Goal: Obtain resource: Obtain resource

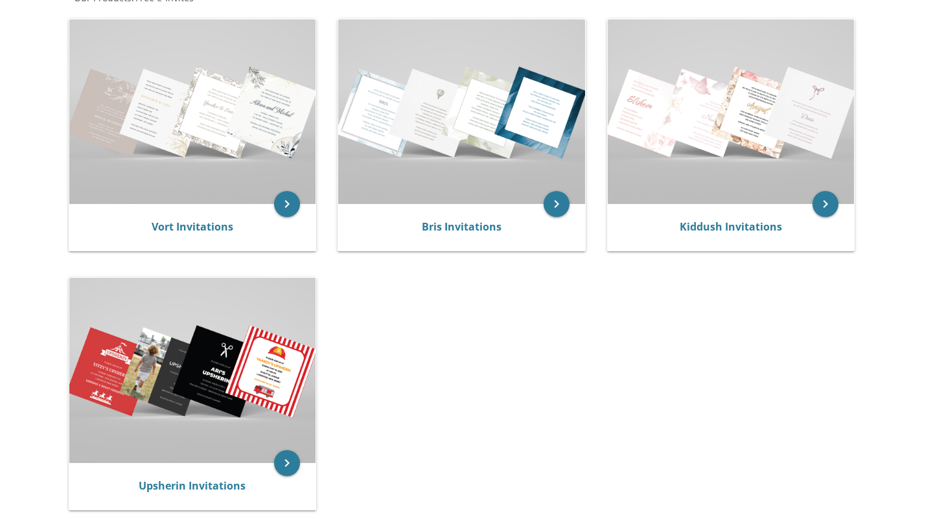
scroll to position [303, 0]
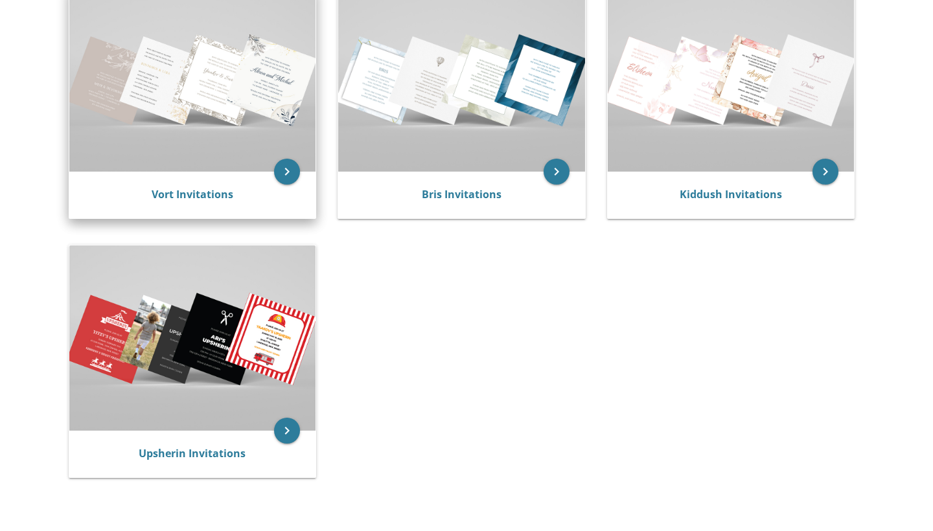
click at [209, 76] on img at bounding box center [192, 79] width 247 height 185
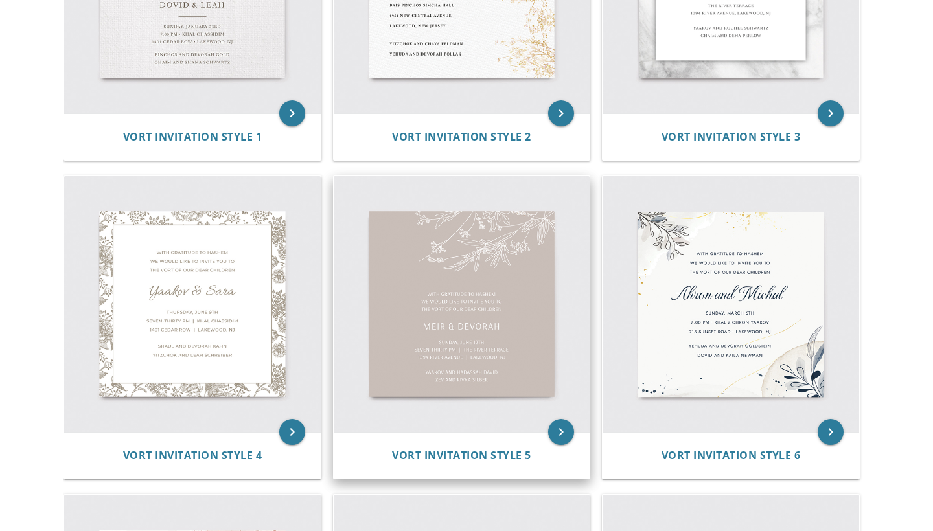
scroll to position [442, 0]
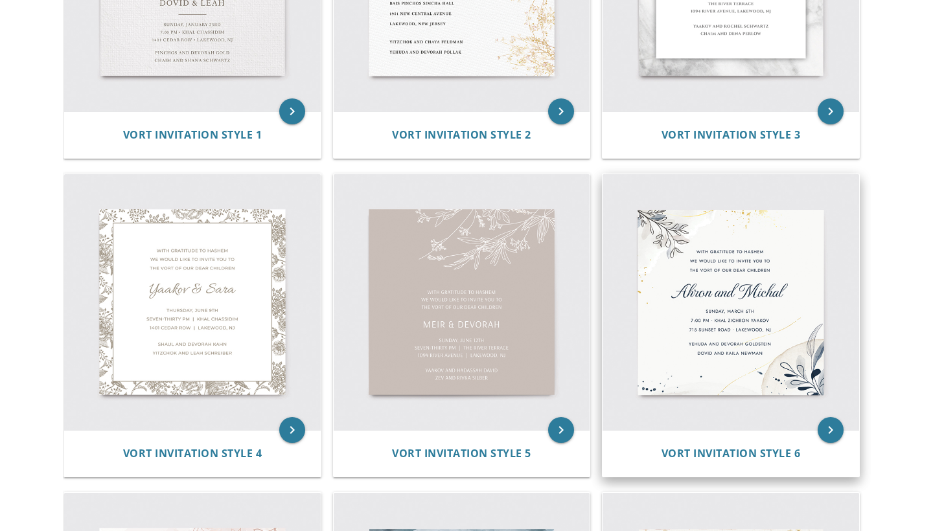
click at [745, 289] on img at bounding box center [731, 302] width 257 height 257
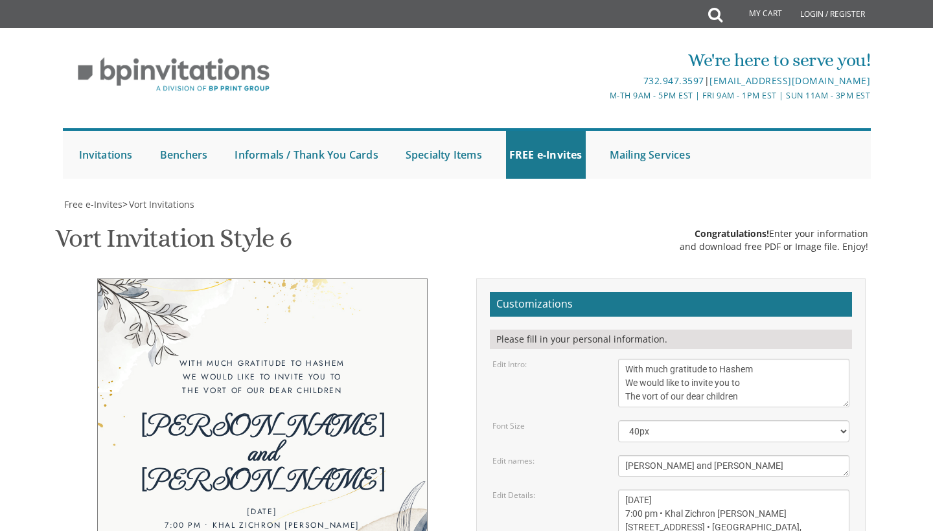
scroll to position [91, 0]
click at [662, 359] on textarea "With much gratitude to Hashem We would like to invite you to The vort of our de…" at bounding box center [734, 383] width 232 height 49
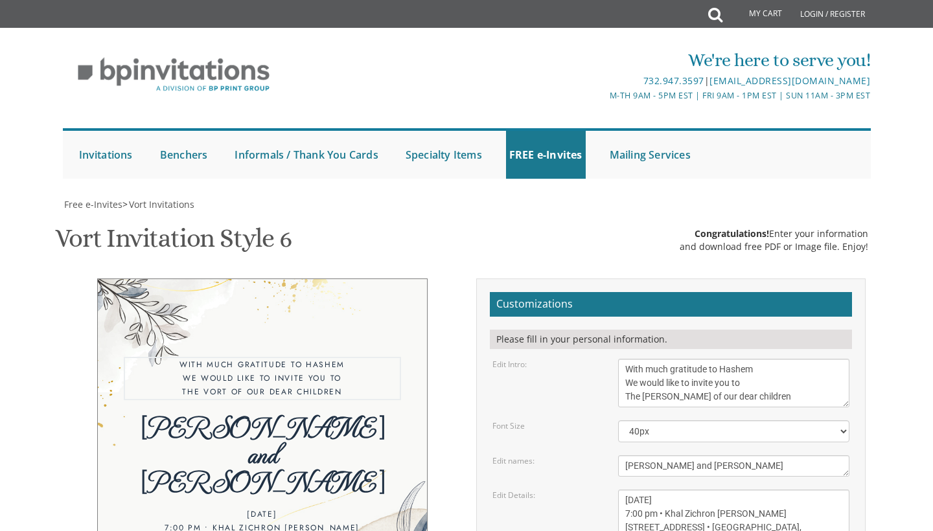
click at [754, 359] on textarea "With much gratitude to Hashem We would like to invite you to The vort of our de…" at bounding box center [734, 383] width 232 height 49
click at [823, 359] on textarea "With much gratitude to Hashem We would like to invite you to The vort of our de…" at bounding box center [734, 383] width 232 height 49
click at [718, 359] on textarea "With much gratitude to Hashem We would like to invite you to The vort of our de…" at bounding box center [734, 383] width 232 height 49
click at [627, 359] on textarea "With much gratitude to Hashem We would like to invite you to The vort of our de…" at bounding box center [734, 383] width 232 height 49
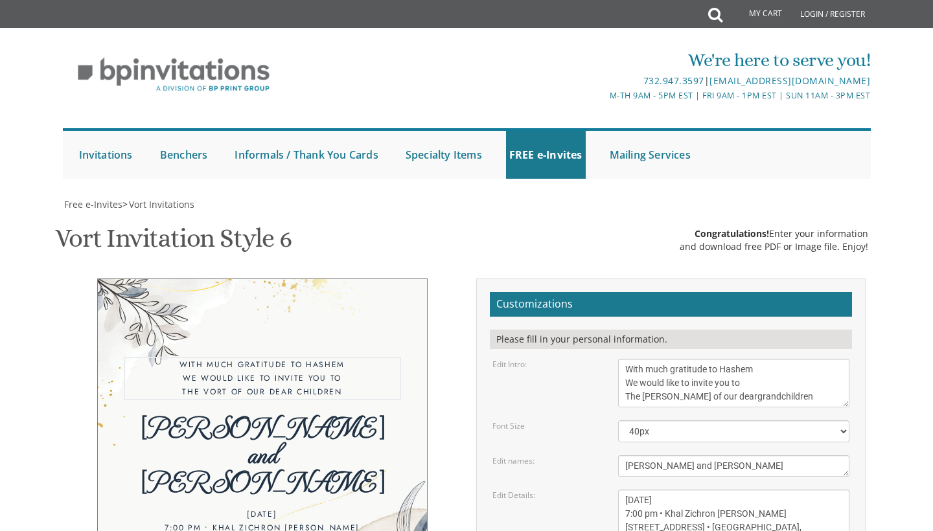
scroll to position [0, 0]
click at [736, 359] on textarea "With much gratitude to Hashem We would like to invite you to The vort of our de…" at bounding box center [734, 383] width 232 height 49
click at [627, 359] on textarea "With much gratitude to Hashem We would like to invite you to The vort of our de…" at bounding box center [734, 383] width 232 height 49
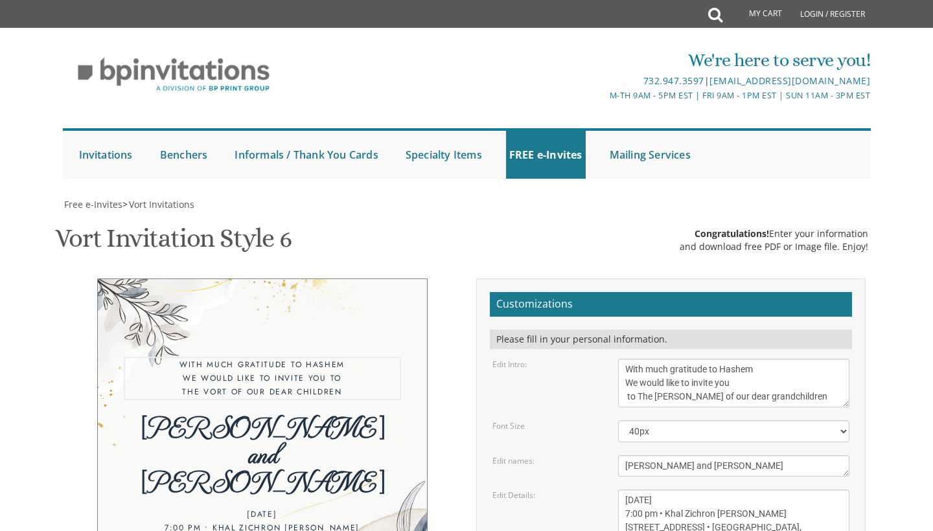
click at [643, 359] on textarea "With much gratitude to Hashem We would like to invite you to The vort of our de…" at bounding box center [734, 383] width 232 height 49
click at [731, 359] on textarea "With much gratitude to Hashem We would like to invite you to The vort of our de…" at bounding box center [734, 383] width 232 height 49
type textarea "With much gratitude to Hashem We would like to invite you to the Sheva Brachos …"
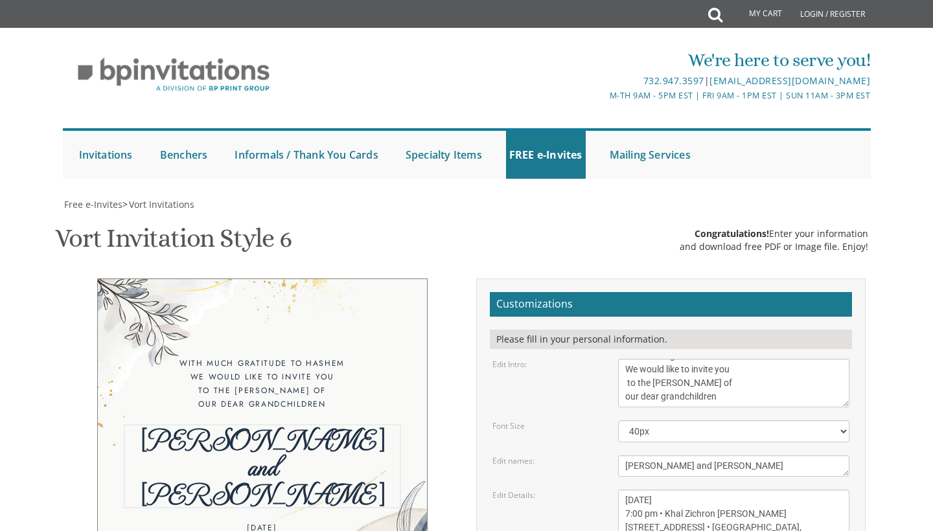
drag, startPoint x: 709, startPoint y: 377, endPoint x: 609, endPoint y: 375, distance: 100.5
click at [609, 456] on div "Ahron and Michal" at bounding box center [734, 466] width 251 height 21
type textarea "Yechiel and Chaya"
drag, startPoint x: 705, startPoint y: 356, endPoint x: 695, endPoint y: 355, distance: 10.4
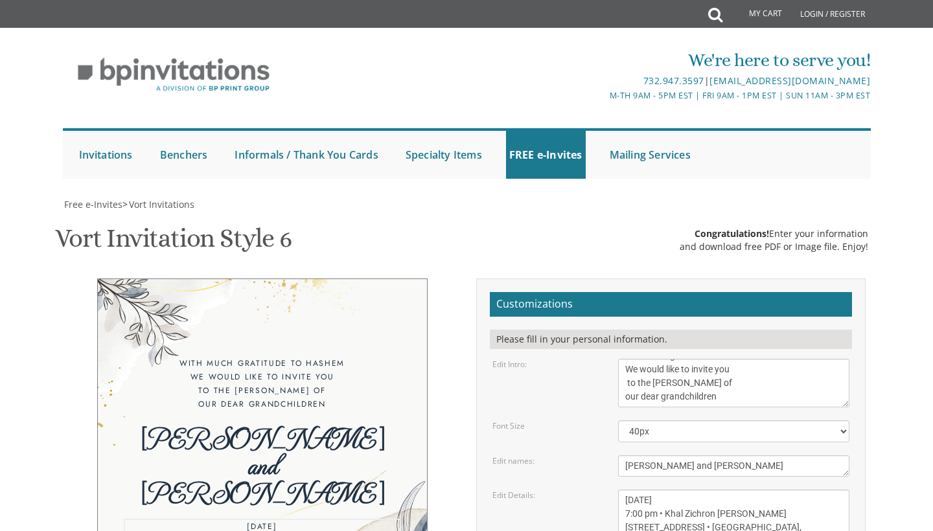
click at [695, 490] on textarea "Sunday, March 6th 7:00 pm • Khal Zichron Yaakov 715 Sunset Road • Lakewood, NJ" at bounding box center [734, 514] width 232 height 49
click at [629, 490] on textarea "Sunday, March 6th 7:00 pm • Khal Zichron Yaakov 715 Sunset Road • Lakewood, NJ" at bounding box center [734, 514] width 232 height 49
click at [640, 490] on textarea "Sunday, March 6th 7:00 pm • Khal Zichron Yaakov 715 Sunset Road • Lakewood, NJ" at bounding box center [734, 514] width 232 height 49
drag, startPoint x: 754, startPoint y: 367, endPoint x: 670, endPoint y: 368, distance: 83.6
click at [670, 490] on textarea "Sunday, March 6th 7:00 pm • Khal Zichron Yaakov 715 Sunset Road • Lakewood, NJ" at bounding box center [734, 514] width 232 height 49
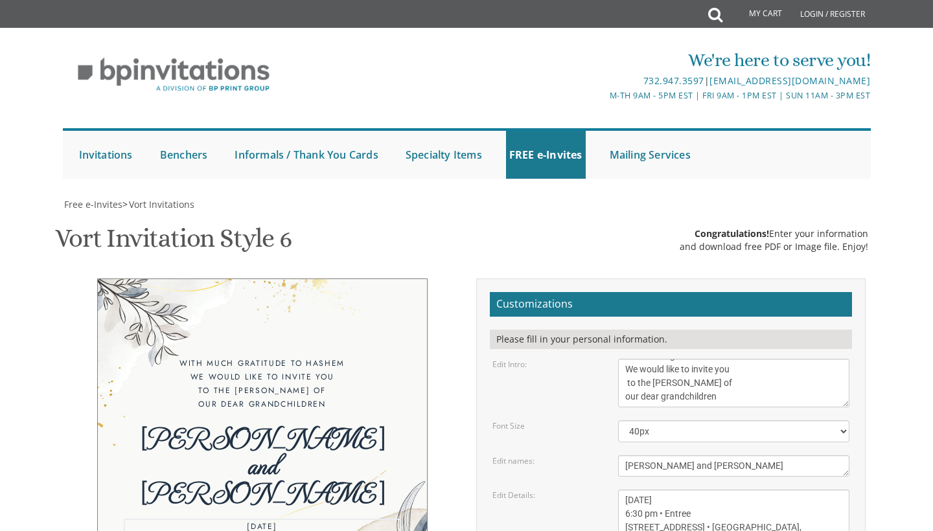
drag, startPoint x: 624, startPoint y: 385, endPoint x: 694, endPoint y: 385, distance: 70.6
click at [694, 490] on textarea "Sunday, March 6th 7:00 pm • Khal Zichron Yaakov 715 Sunset Road • Lakewood, NJ" at bounding box center [734, 514] width 232 height 49
type textarea "Sunday, September 7th 6:30 pm • Entree 20 4th street • Lakewood, NJ"
drag, startPoint x: 745, startPoint y: 412, endPoint x: 605, endPoint y: 390, distance: 141.7
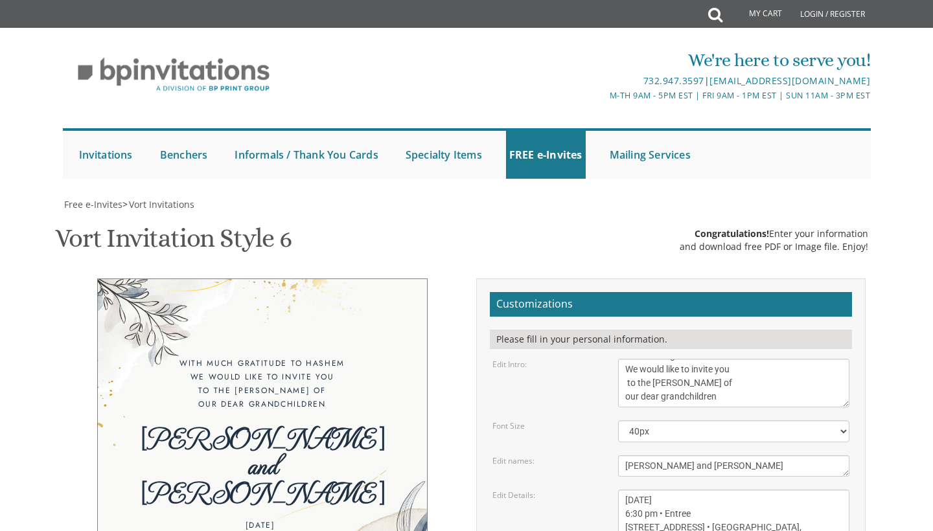
type textarea "p"
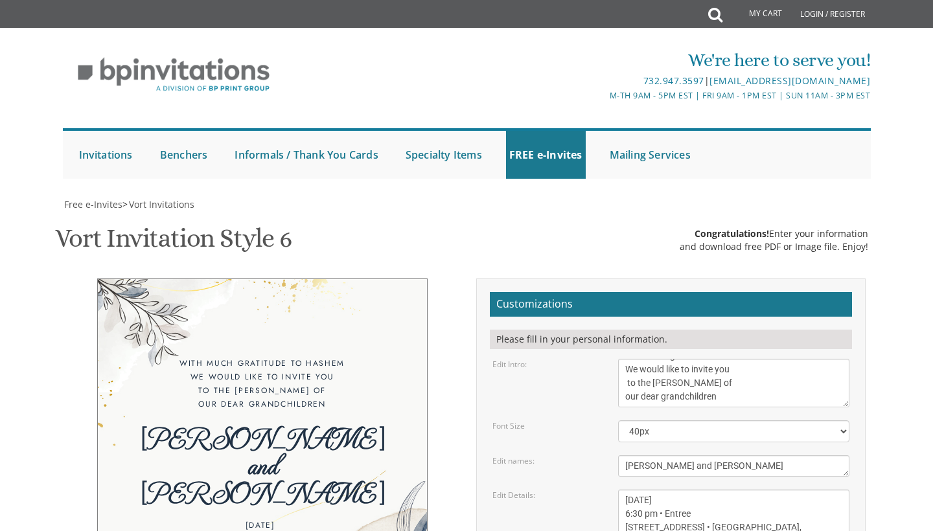
scroll to position [9, 0]
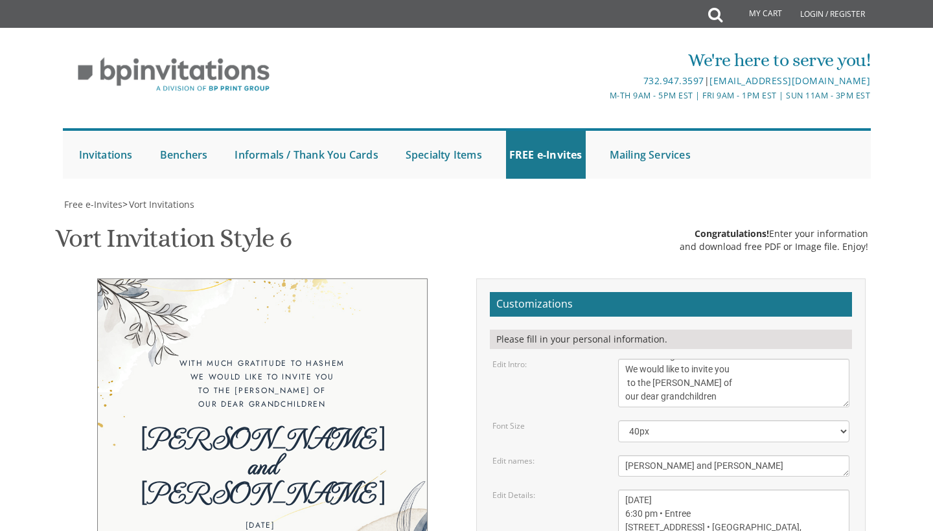
type textarea "Kindly Rsvp to bayla adler at: 9177564953, or Eva backenroth at: 9177556153 the…"
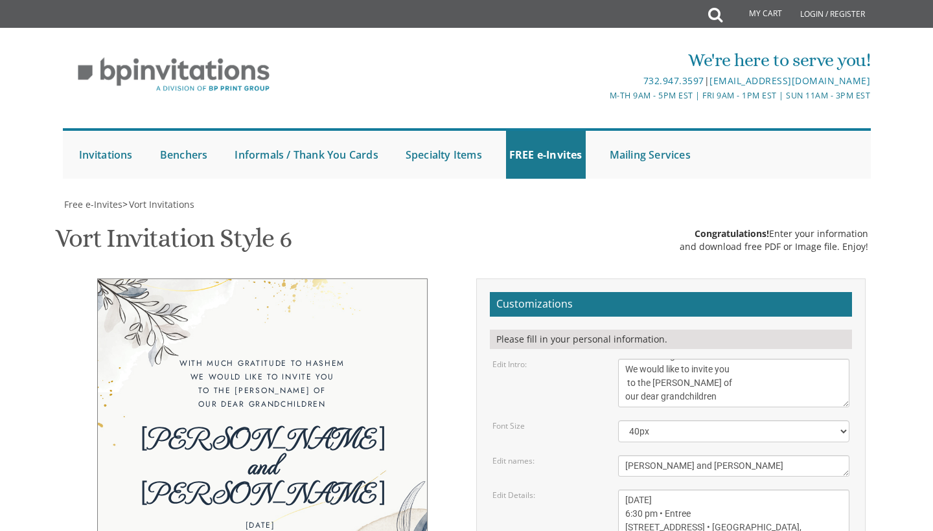
type input "[PERSON_NAME][EMAIL_ADDRESS][PERSON_NAME][DOMAIN_NAME]"
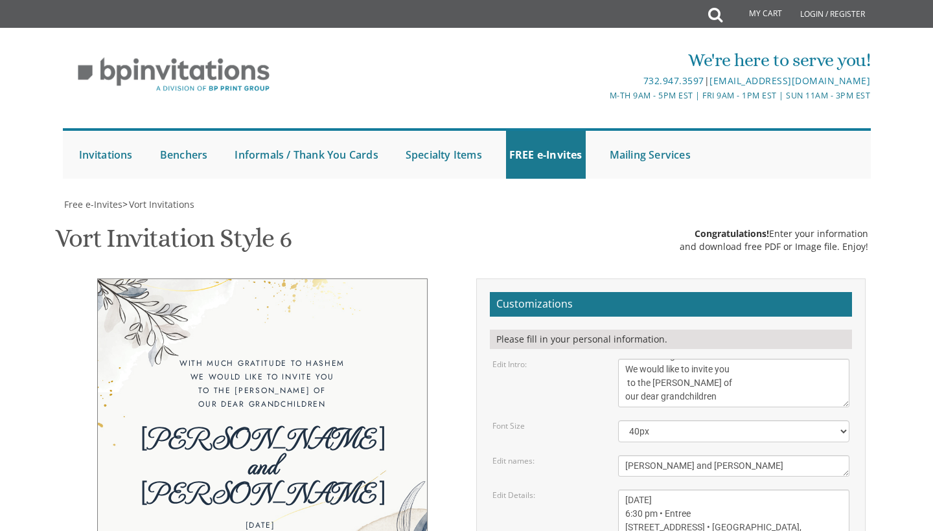
click at [556, 90] on div "M-Th 9am - 5pm EST | Fri 9am - 1pm EST | Sun 11am - 3pm EST" at bounding box center [602, 96] width 538 height 14
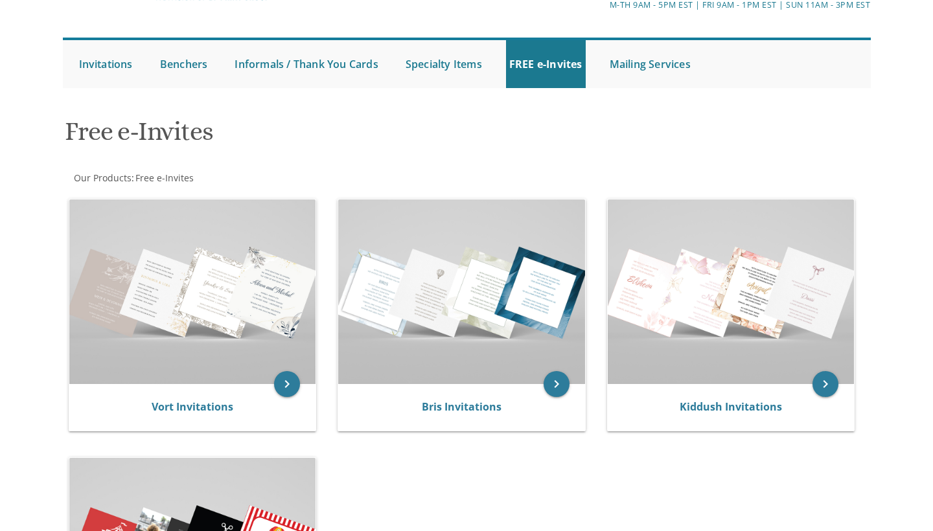
scroll to position [92, 0]
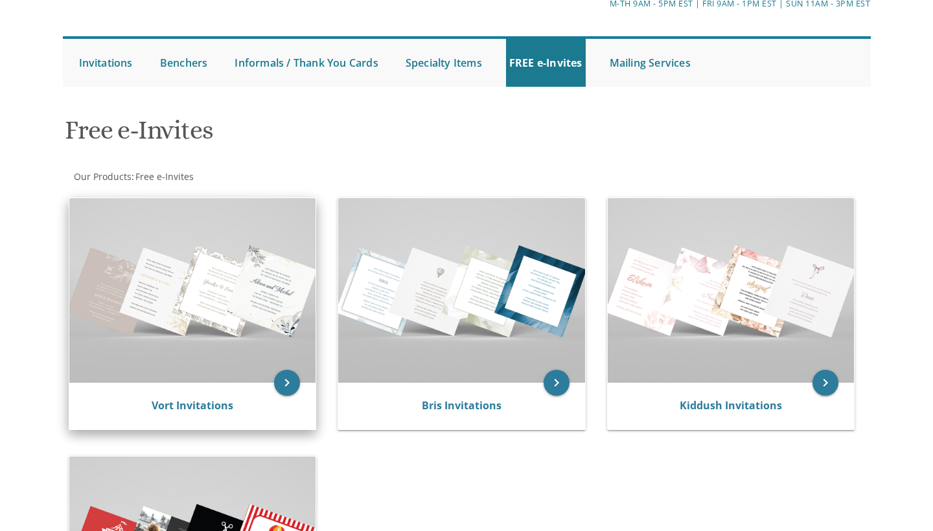
click at [206, 288] on img at bounding box center [192, 290] width 247 height 185
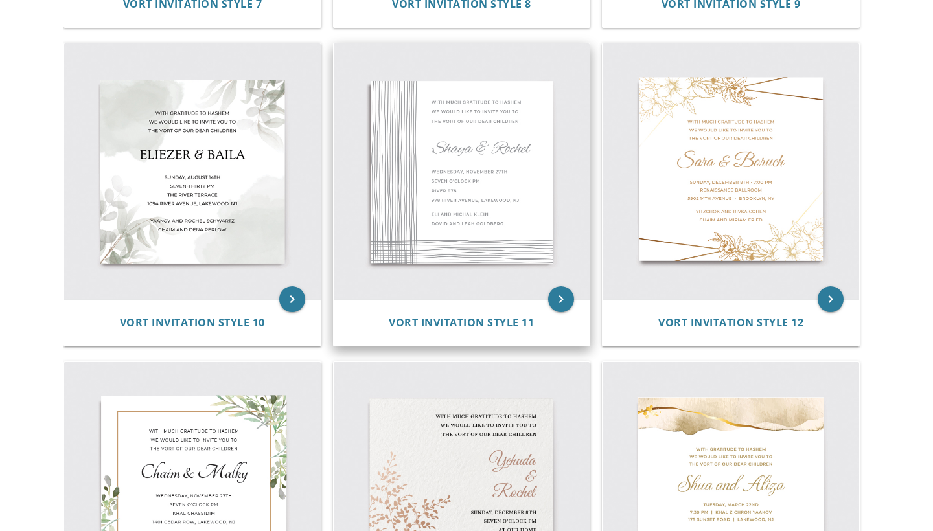
scroll to position [1210, 0]
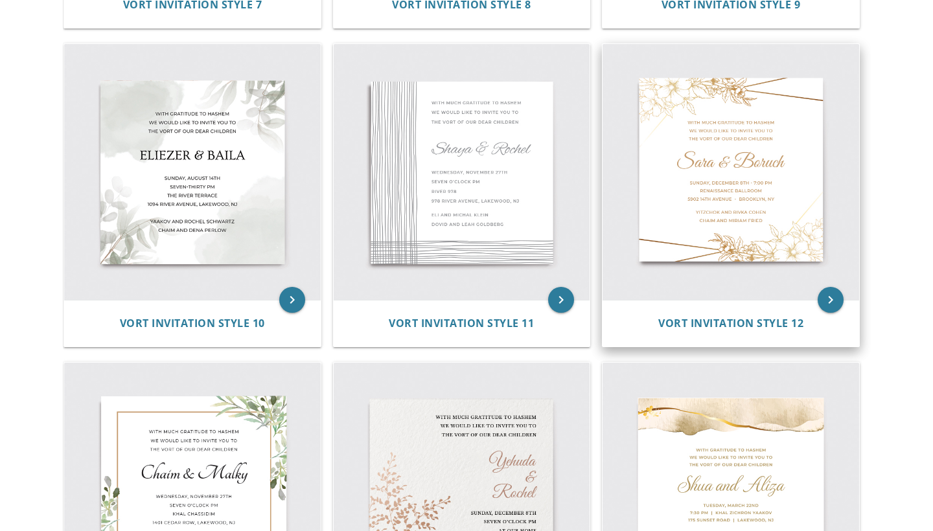
click at [726, 183] on img at bounding box center [731, 172] width 257 height 257
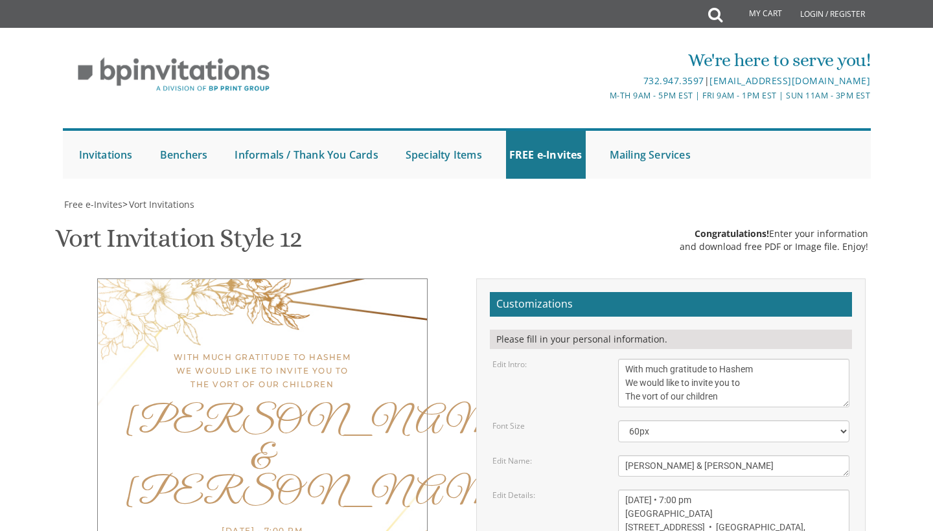
scroll to position [66, 0]
click at [660, 359] on textarea "With much gratitude to Hashem We would like to invite you to The vort of our ch…" at bounding box center [734, 383] width 232 height 49
click at [735, 359] on textarea "With much gratitude to Hashem We would like to invite you to The vort of our ch…" at bounding box center [734, 383] width 232 height 49
click at [718, 359] on textarea "With much gratitude to Hashem We would like to invite you to The vort of our ch…" at bounding box center [734, 383] width 232 height 49
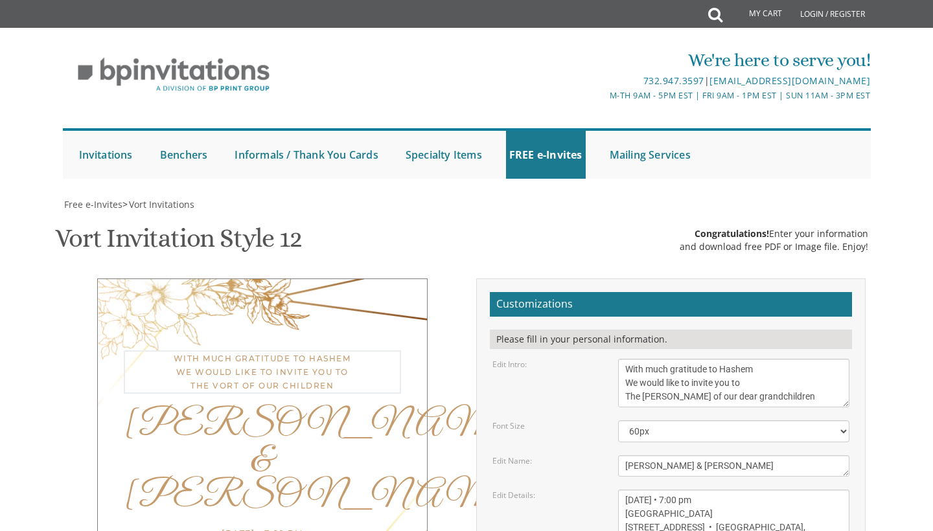
scroll to position [14, 0]
click at [719, 359] on textarea "With much gratitude to Hashem We would like to invite you to The vort of our ch…" at bounding box center [734, 383] width 232 height 49
type textarea "With much gratitude to Hashem We would like to invite you to The [PERSON_NAME] …"
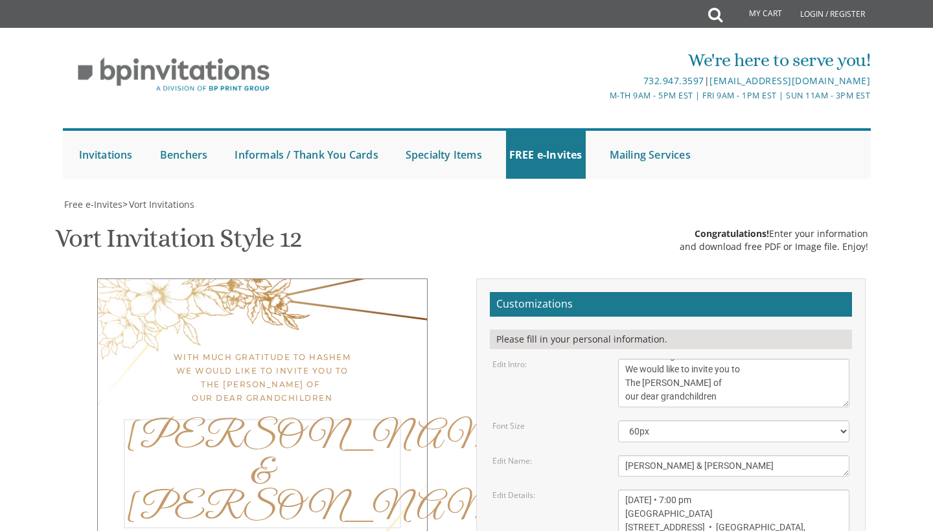
click at [695, 456] on textarea "[PERSON_NAME] & [PERSON_NAME]" at bounding box center [734, 466] width 232 height 21
drag, startPoint x: 695, startPoint y: 391, endPoint x: 622, endPoint y: 391, distance: 73.9
click at [622, 456] on textarea "[PERSON_NAME] & [PERSON_NAME]" at bounding box center [734, 466] width 232 height 21
type textarea "[PERSON_NAME] and [PERSON_NAME]"
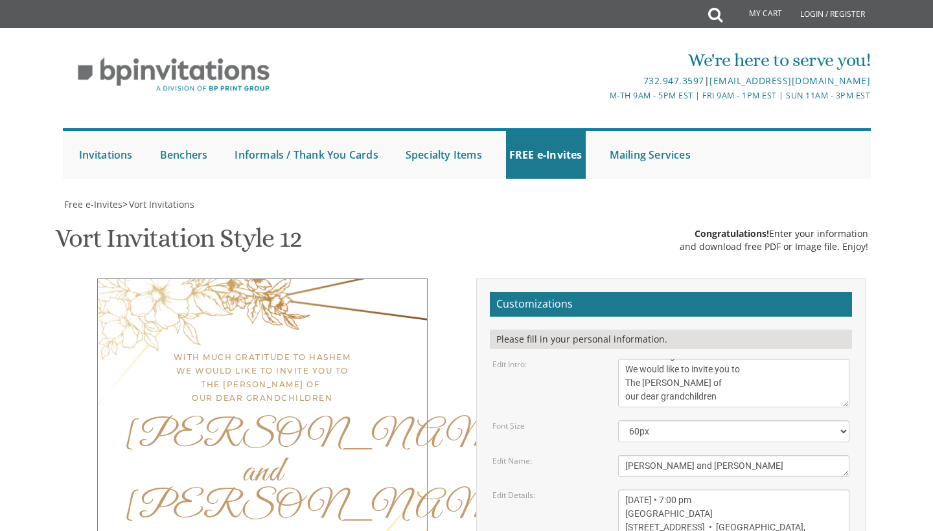
drag, startPoint x: 723, startPoint y: 351, endPoint x: 665, endPoint y: 352, distance: 57.7
click at [665, 490] on textarea "[DATE] • 7:00 pm [GEOGRAPHIC_DATA] [STREET_ADDRESS] • [GEOGRAPHIC_DATA], [GEOGR…" at bounding box center [734, 514] width 232 height 49
drag, startPoint x: 718, startPoint y: 363, endPoint x: 607, endPoint y: 364, distance: 111.5
click at [607, 490] on div "Edit Details: [DATE] • 7:00 pm [GEOGRAPHIC_DATA] [STREET_ADDRESS] • [GEOGRAPHIC…" at bounding box center [671, 514] width 377 height 49
click at [729, 490] on textarea "[DATE] • 7:00 pm [GEOGRAPHIC_DATA] [STREET_ADDRESS] • [GEOGRAPHIC_DATA], [GEOGR…" at bounding box center [734, 514] width 232 height 49
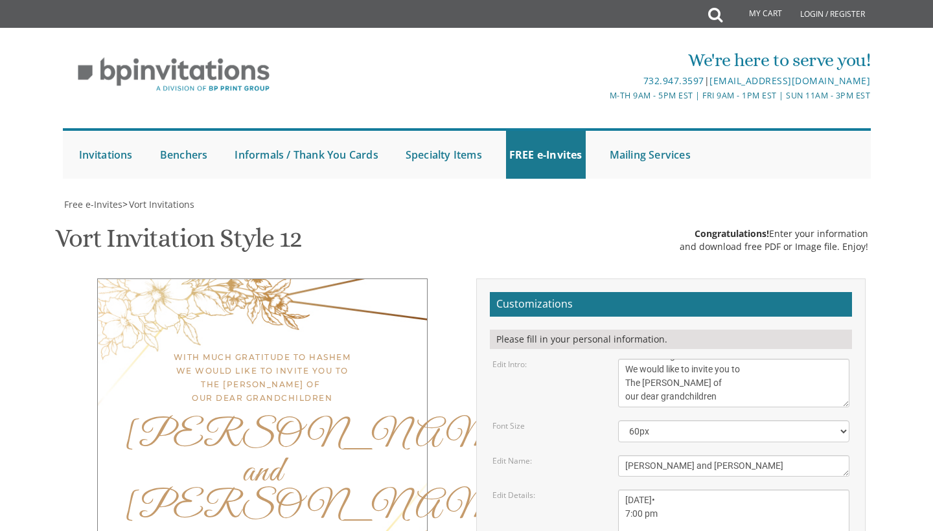
click at [727, 490] on textarea "[DATE] • 7:00 pm [GEOGRAPHIC_DATA] [STREET_ADDRESS] • [GEOGRAPHIC_DATA], [GEOGR…" at bounding box center [734, 514] width 232 height 49
click at [664, 490] on textarea "[DATE] • 7:00 pm [GEOGRAPHIC_DATA] [STREET_ADDRESS] • [GEOGRAPHIC_DATA], [GEOGR…" at bounding box center [734, 514] width 232 height 49
drag, startPoint x: 713, startPoint y: 384, endPoint x: 706, endPoint y: 385, distance: 7.2
click at [706, 490] on textarea "[DATE] • 7:00 pm [GEOGRAPHIC_DATA] [STREET_ADDRESS] • [GEOGRAPHIC_DATA], [GEOGR…" at bounding box center [734, 514] width 232 height 49
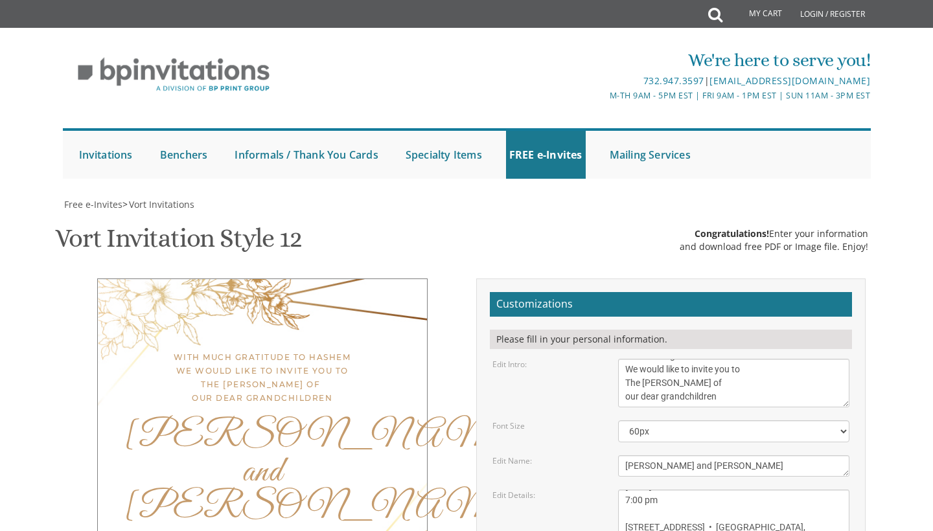
click at [667, 490] on textarea "[DATE] • 7:00 pm [GEOGRAPHIC_DATA] [STREET_ADDRESS] • [GEOGRAPHIC_DATA], [GEOGR…" at bounding box center [734, 514] width 232 height 49
paste textarea "•"
drag, startPoint x: 699, startPoint y: 386, endPoint x: 609, endPoint y: 386, distance: 90.1
click at [609, 490] on div "[DATE] • 7:00 pm [GEOGRAPHIC_DATA] [STREET_ADDRESS] • [GEOGRAPHIC_DATA], [GEOGR…" at bounding box center [734, 514] width 251 height 49
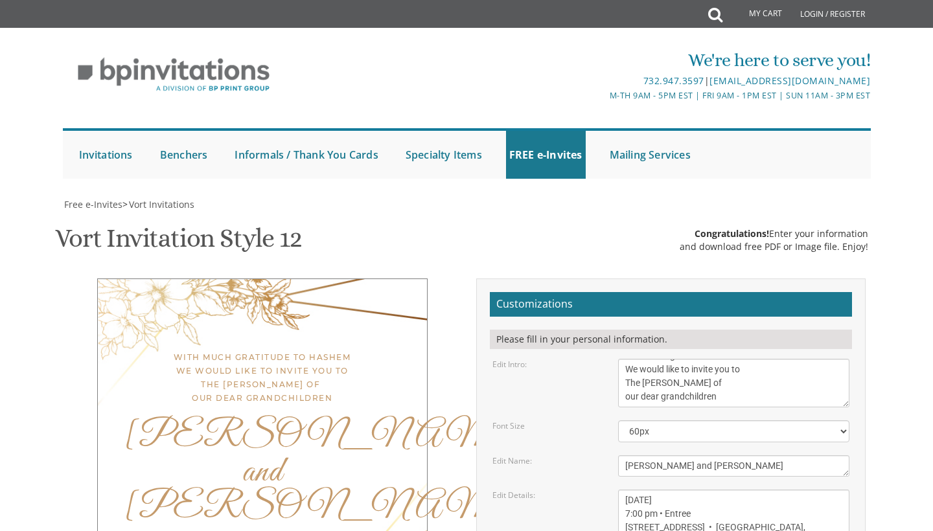
drag, startPoint x: 763, startPoint y: 386, endPoint x: 691, endPoint y: 386, distance: 71.9
click at [691, 490] on textarea "[DATE] • 7:00 pm [GEOGRAPHIC_DATA] [STREET_ADDRESS] • [GEOGRAPHIC_DATA], [GEOGR…" at bounding box center [734, 514] width 232 height 49
type textarea "[DATE] 7:00 pm • Entree [STREET_ADDRESS] • [GEOGRAPHIC_DATA]"
drag, startPoint x: 738, startPoint y: 428, endPoint x: 602, endPoint y: 413, distance: 136.9
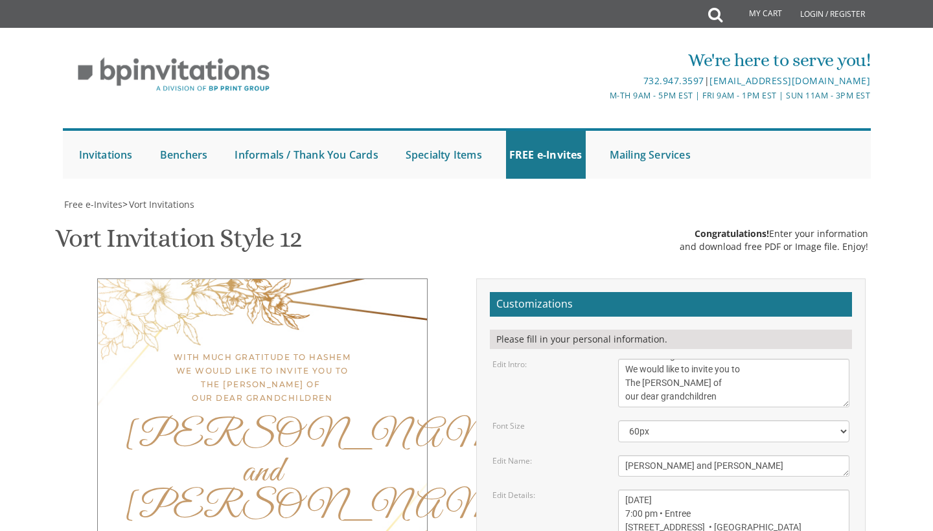
type textarea "Kindly rsvp to [PERSON_NAME] at: [PHONE_NUMBER], or [PERSON_NAME] at: [PHONE_NU…"
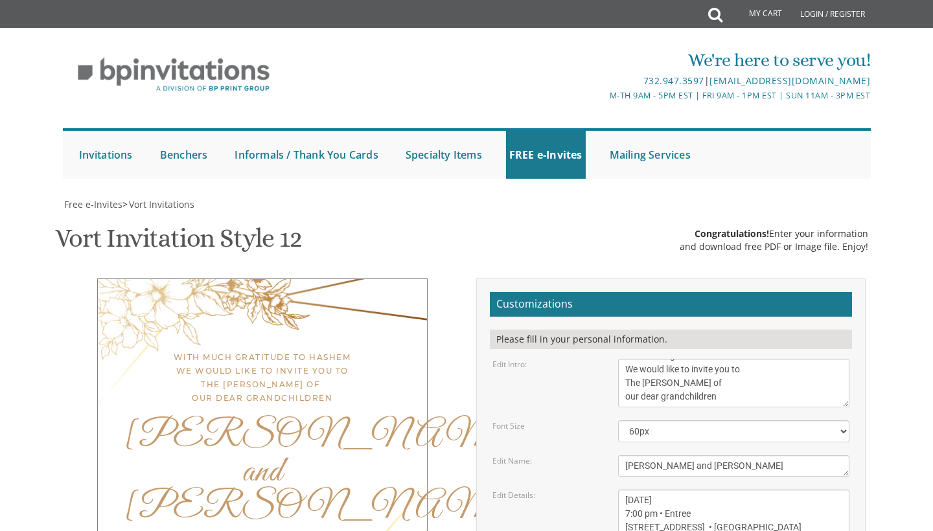
type input "[PERSON_NAME][EMAIL_ADDRESS][PERSON_NAME][DOMAIN_NAME]"
click at [568, 215] on div "Vort Invitation Style 12 SKU: vort08 Congratulations! Enter your information an…" at bounding box center [466, 240] width 823 height 51
